Goal: Browse casually

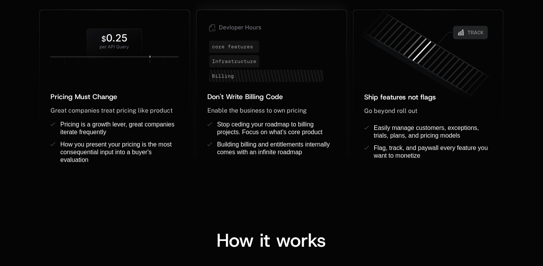
scroll to position [688, 0]
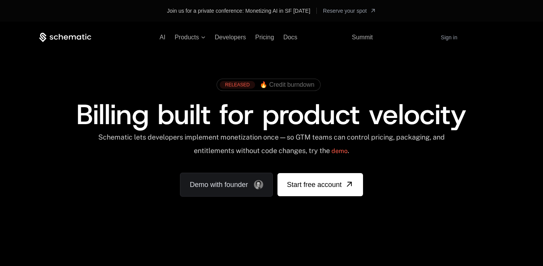
scroll to position [18, 0]
